Goal: Transaction & Acquisition: Obtain resource

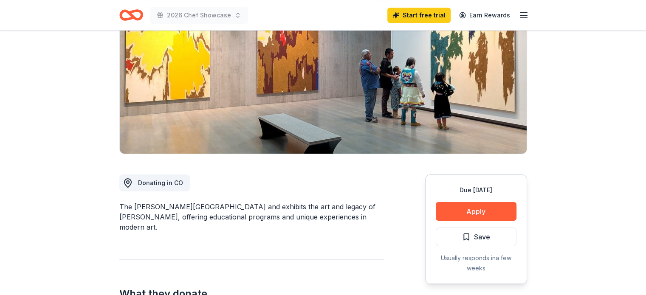
scroll to position [119, 0]
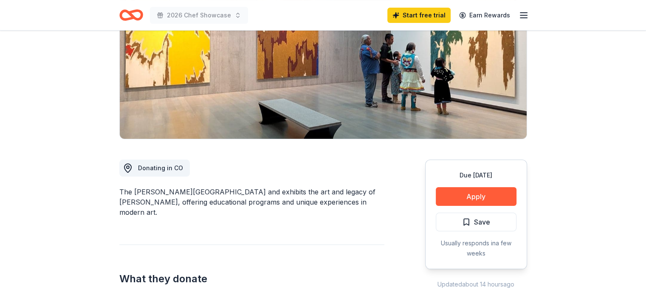
click at [160, 170] on span "Donating in CO" at bounding box center [160, 167] width 45 height 7
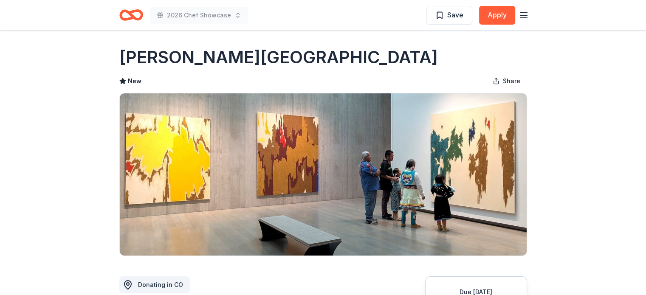
scroll to position [0, 0]
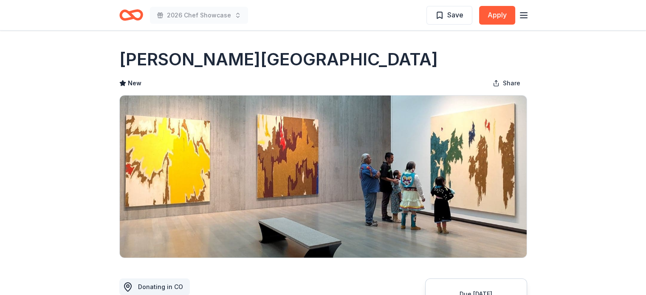
drag, startPoint x: 303, startPoint y: 62, endPoint x: 242, endPoint y: 54, distance: 60.9
click at [242, 54] on div "Clyfford Still Museum" at bounding box center [323, 60] width 408 height 24
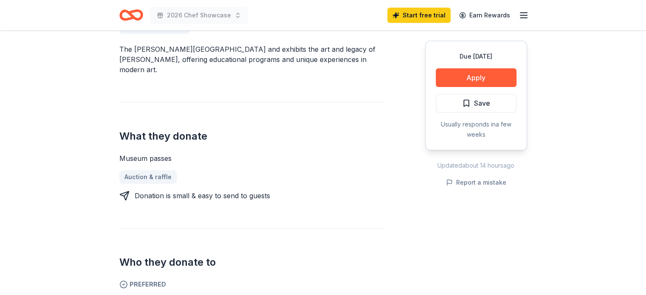
scroll to position [297, 0]
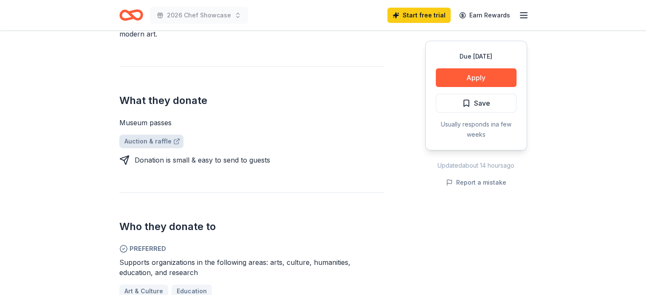
click at [144, 135] on link "Auction & raffle" at bounding box center [151, 142] width 64 height 14
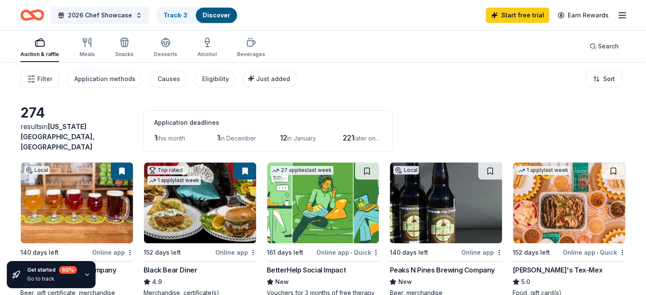
scroll to position [42, 0]
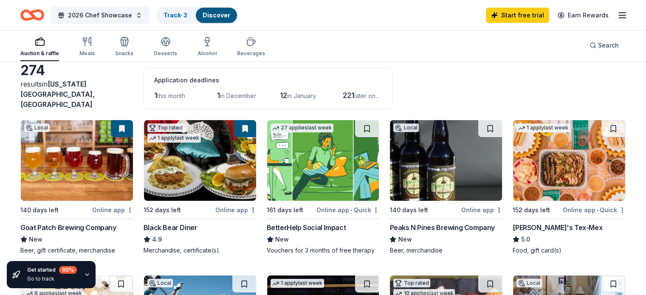
click at [440, 223] on div "Peaks N Pines Brewing Company" at bounding box center [442, 228] width 105 height 10
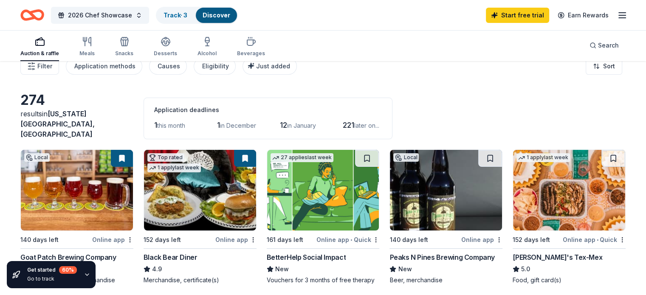
scroll to position [0, 0]
